Goal: Task Accomplishment & Management: Use online tool/utility

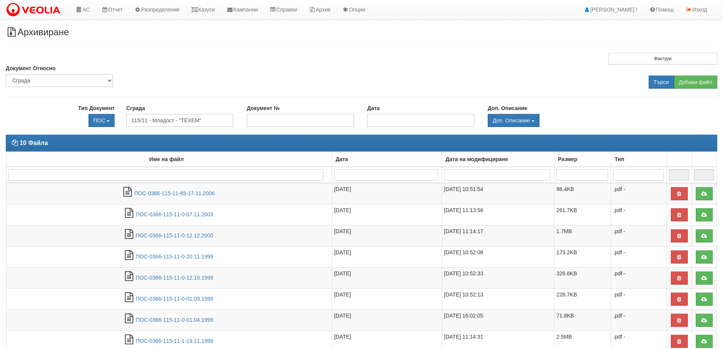
select select "2"
click at [82, 7] on link "АС" at bounding box center [83, 9] width 26 height 19
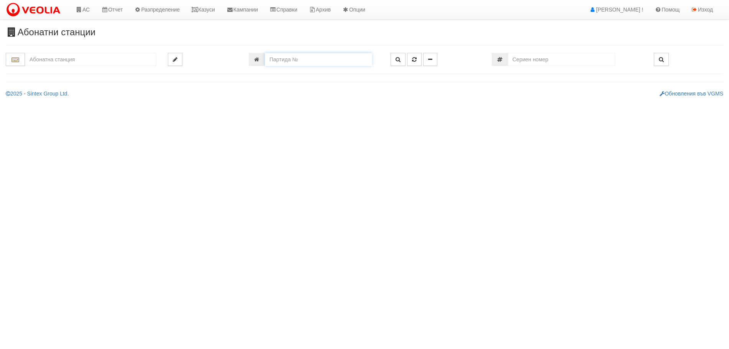
click at [295, 62] on input "number" at bounding box center [318, 59] width 107 height 13
type input "15863"
type input "144/4,5 - "ТЕХЕМ СЪРВИСИС" ЕООД"
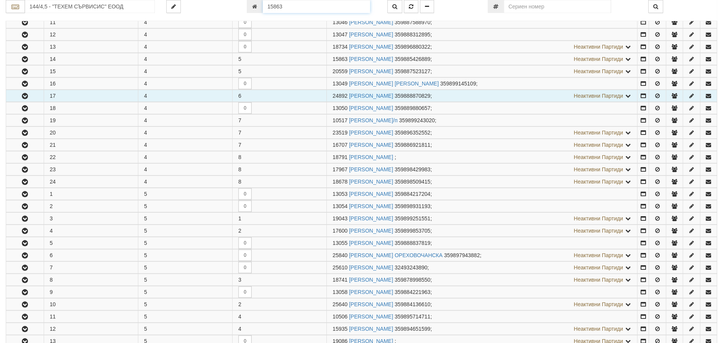
scroll to position [310, 0]
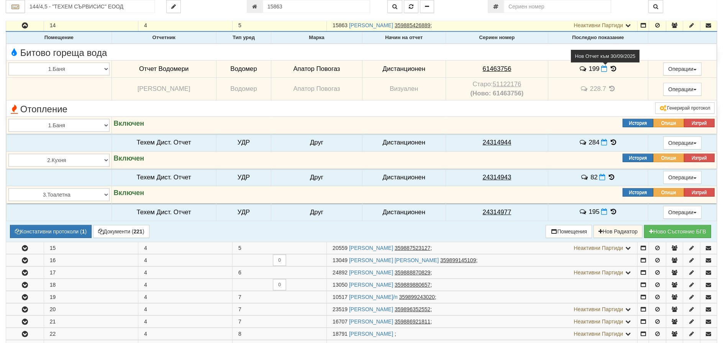
click at [603, 66] on span at bounding box center [605, 68] width 8 height 7
click at [606, 67] on icon at bounding box center [604, 69] width 6 height 7
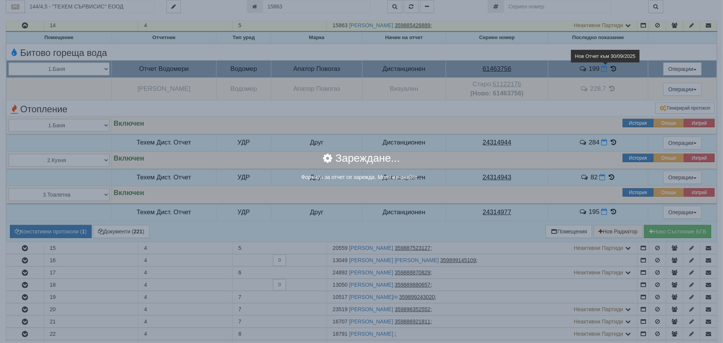
select select "8ac75930-9bfd-e511-80be-8d5a1dced85a"
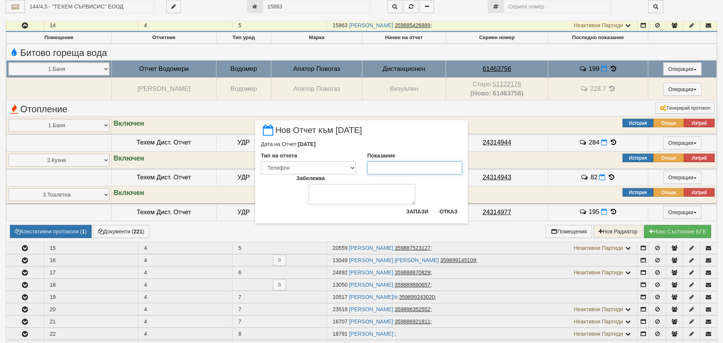
click at [396, 169] on input "Показание" at bounding box center [414, 167] width 95 height 13
type input "201.2"
click at [412, 211] on button "Запази" at bounding box center [416, 211] width 31 height 12
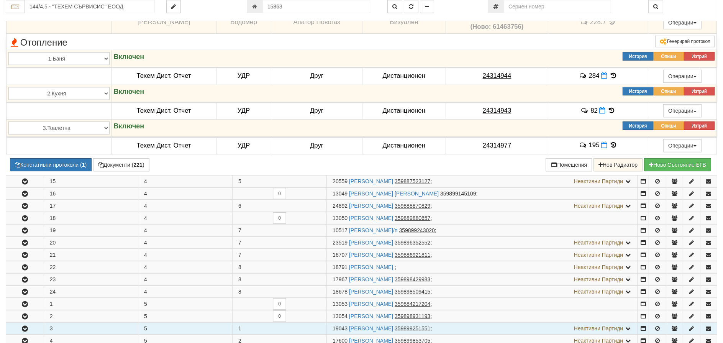
scroll to position [387, 0]
